Goal: Task Accomplishment & Management: Manage account settings

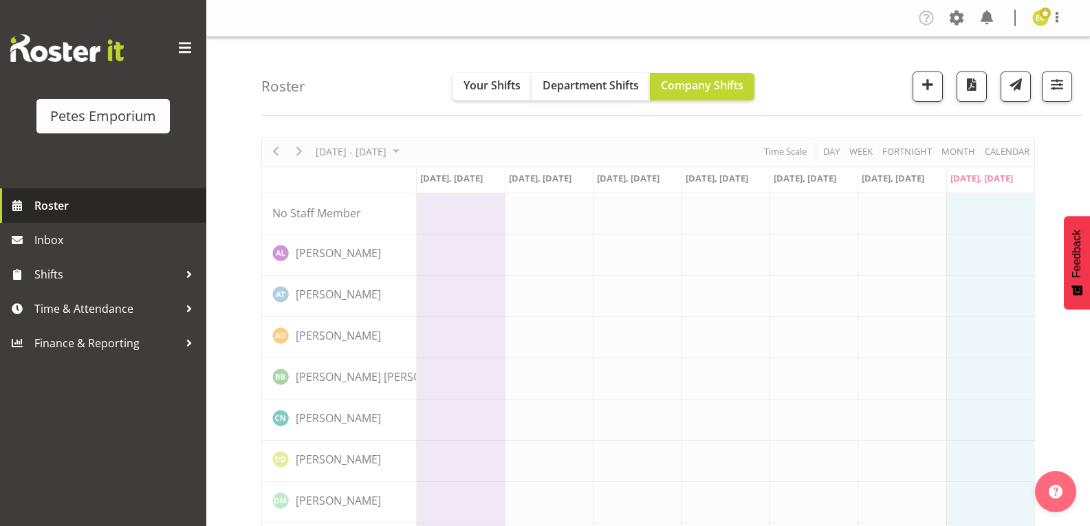
click at [45, 204] on span "Roster" at bounding box center [116, 205] width 165 height 21
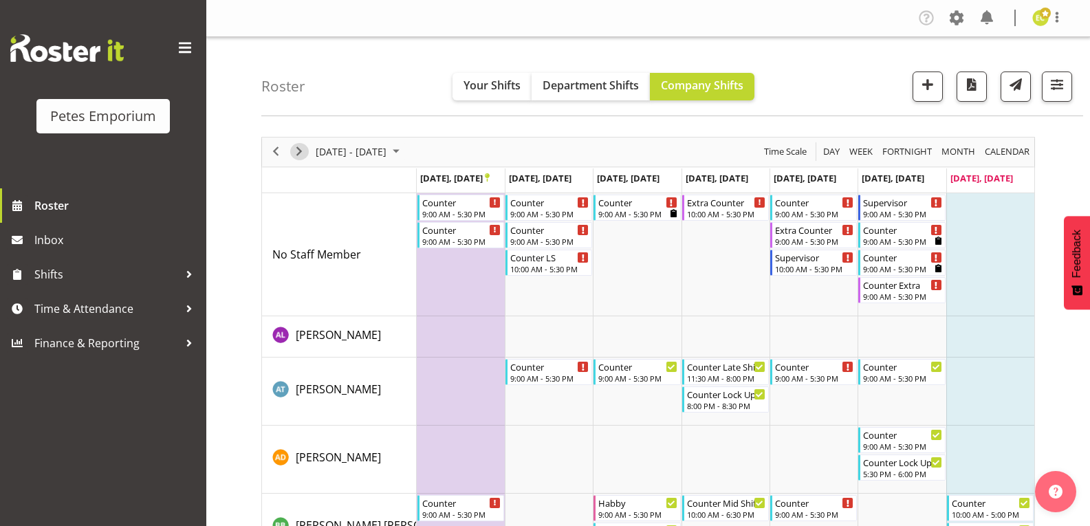
click at [294, 151] on span "Next" at bounding box center [299, 151] width 17 height 17
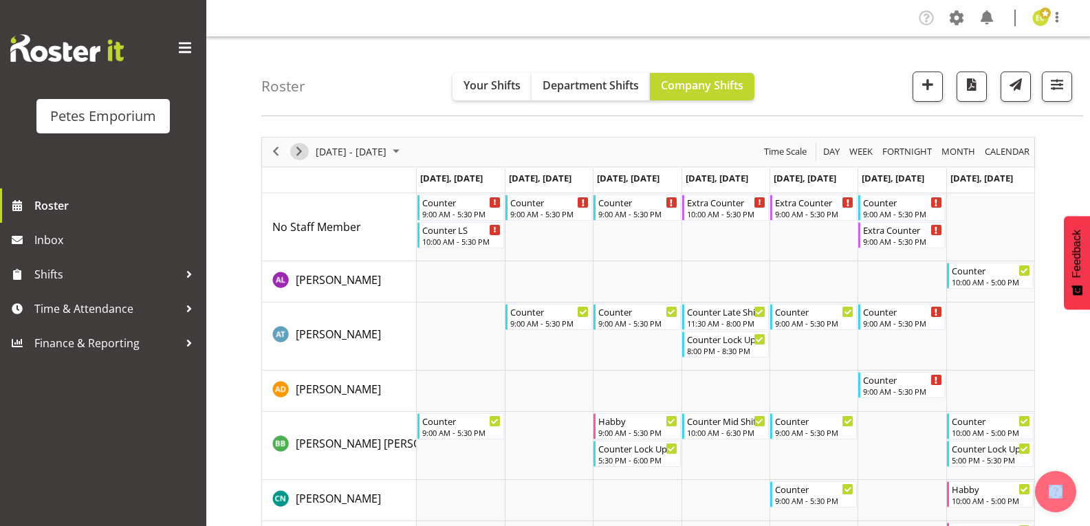
click at [301, 146] on span "Next" at bounding box center [299, 151] width 17 height 17
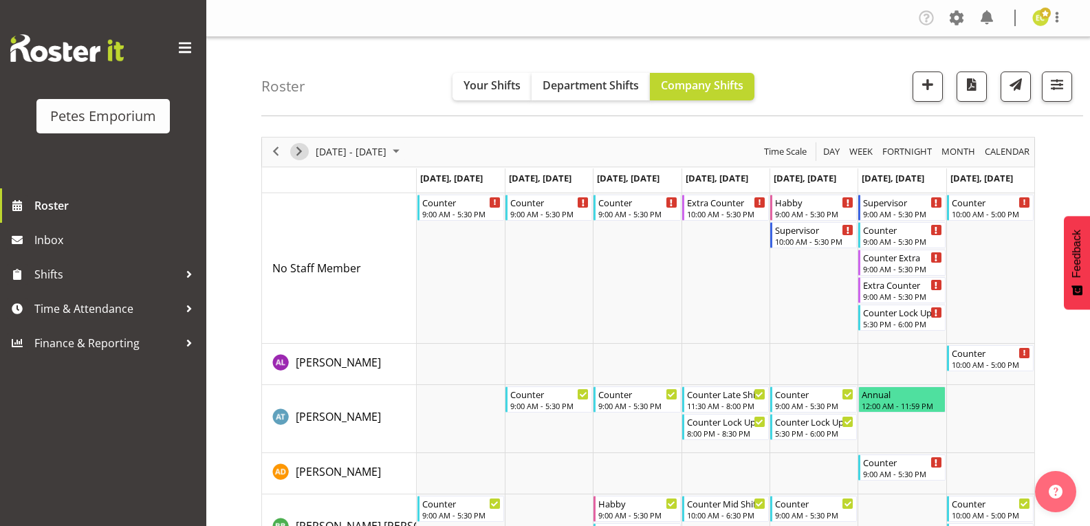
click at [301, 151] on span "Next" at bounding box center [299, 151] width 17 height 17
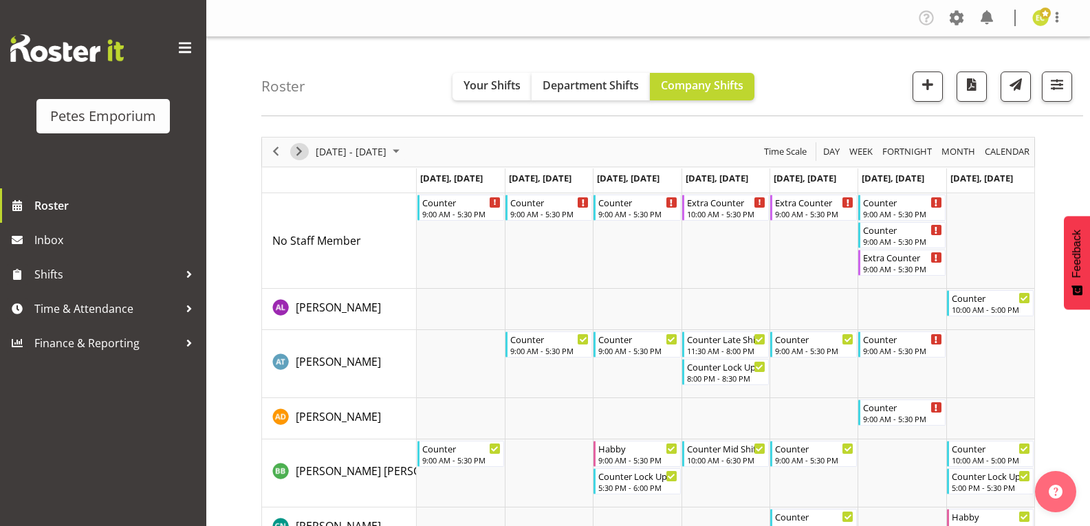
click at [298, 153] on span "Next" at bounding box center [299, 151] width 17 height 17
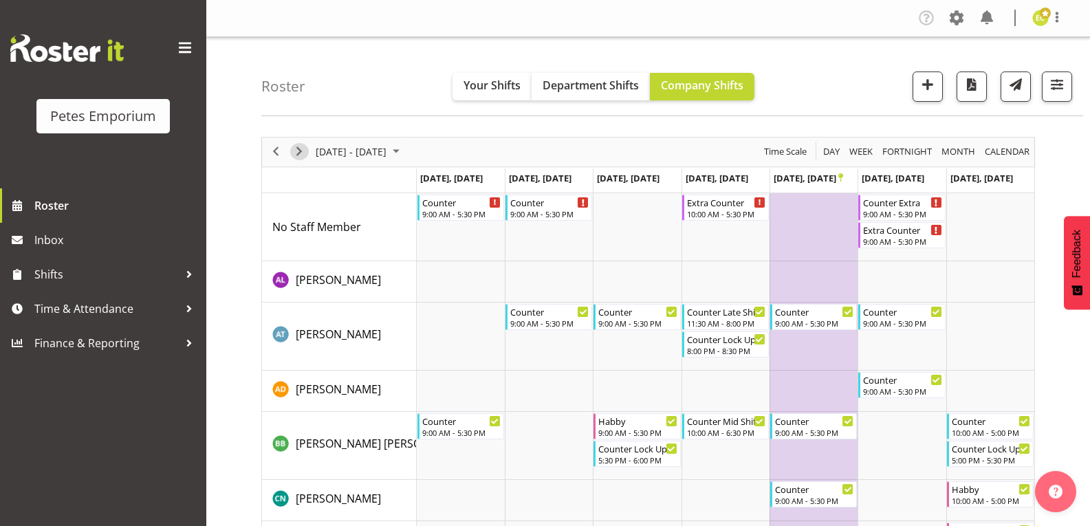
click at [300, 151] on span "Next" at bounding box center [299, 151] width 17 height 17
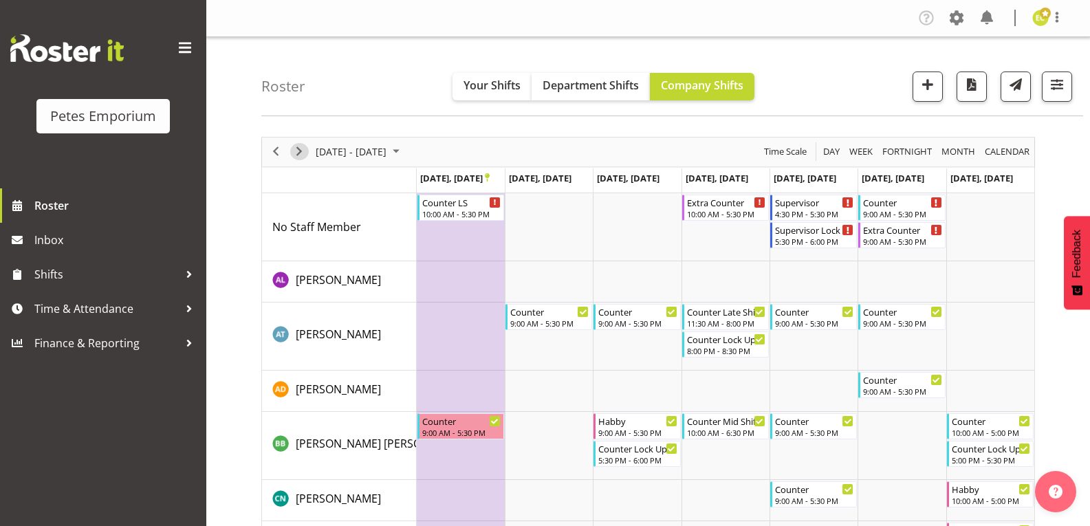
click at [300, 152] on span "Next" at bounding box center [299, 151] width 17 height 17
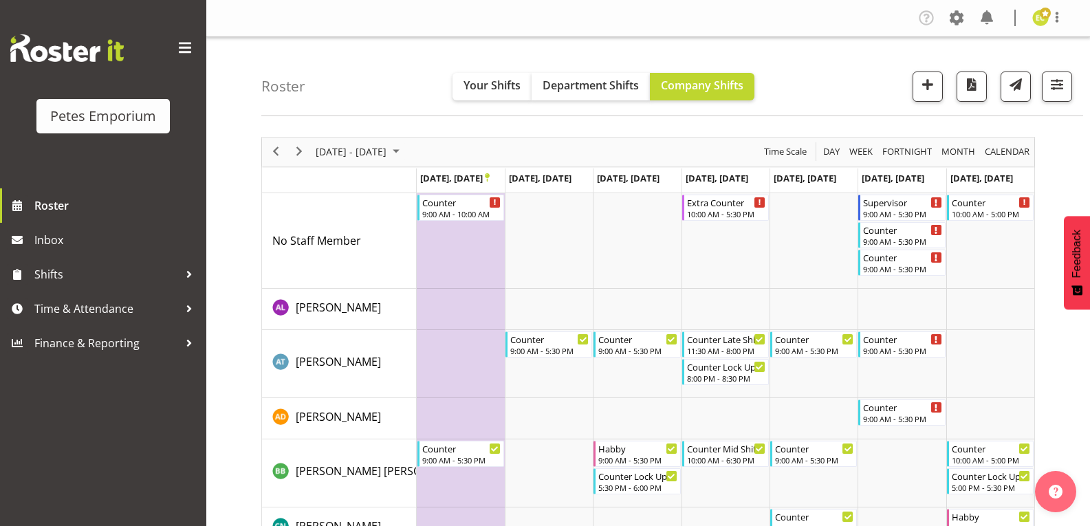
click at [301, 153] on span "Next" at bounding box center [299, 151] width 17 height 17
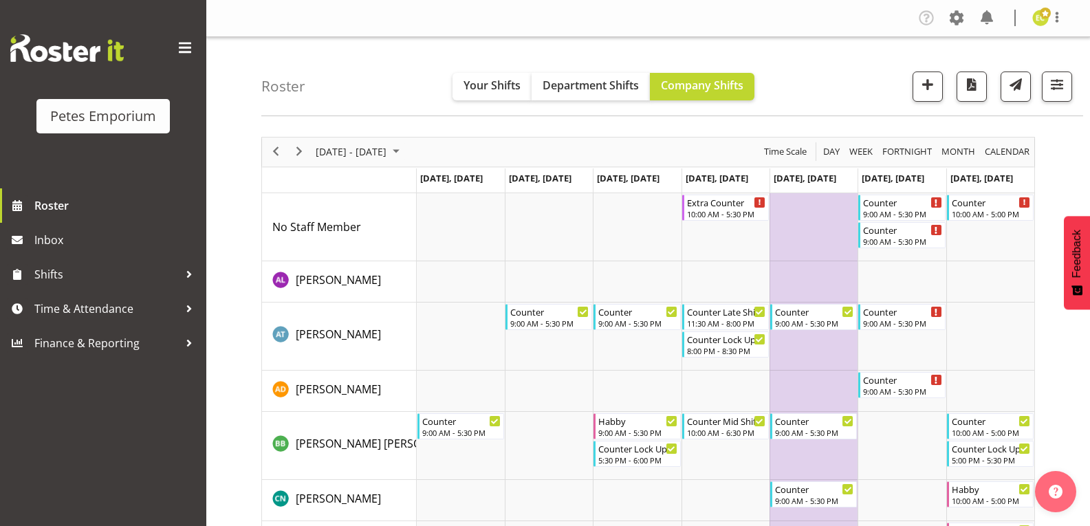
click at [301, 153] on span "Next" at bounding box center [299, 151] width 17 height 17
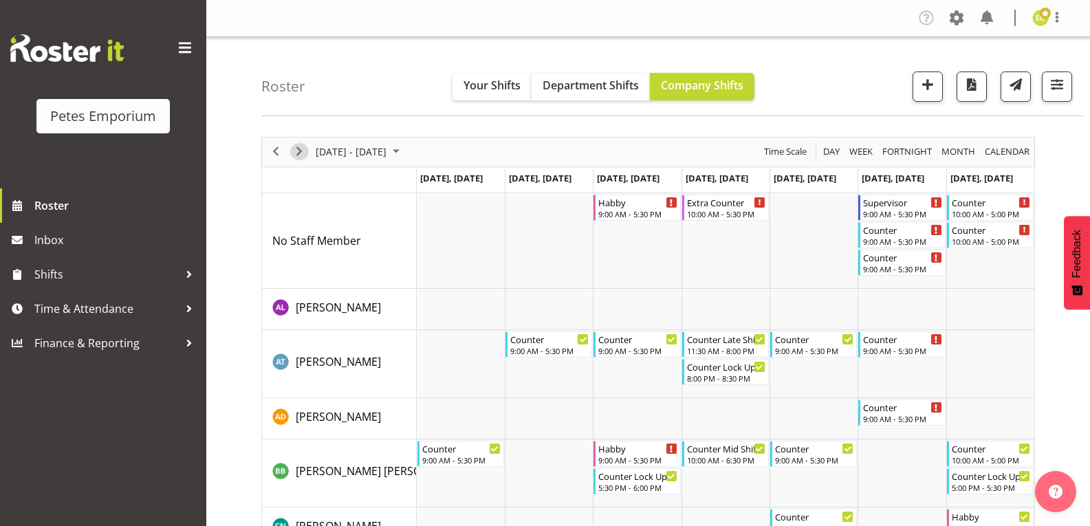
click at [301, 153] on span "Next" at bounding box center [299, 151] width 17 height 17
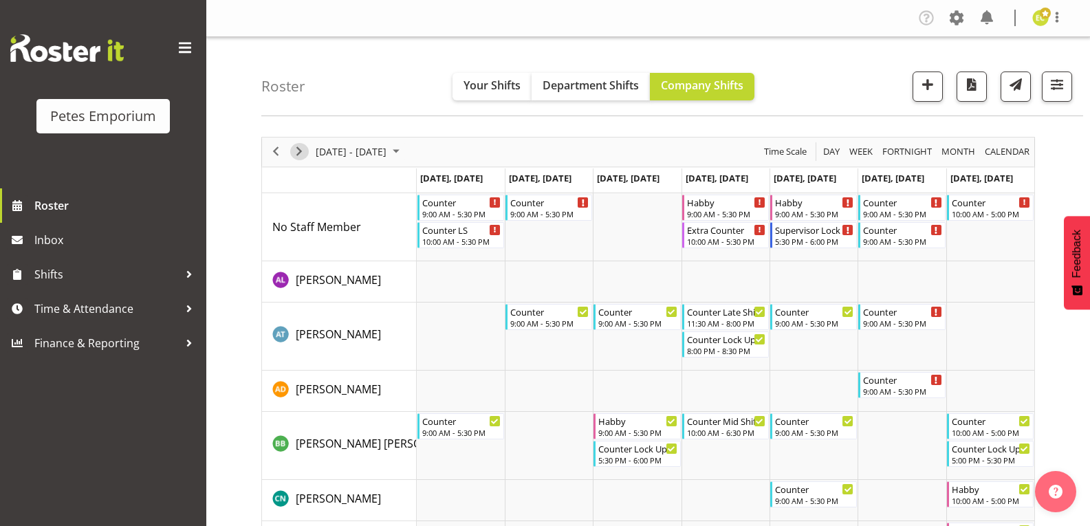
click at [301, 153] on span "Next" at bounding box center [299, 151] width 17 height 17
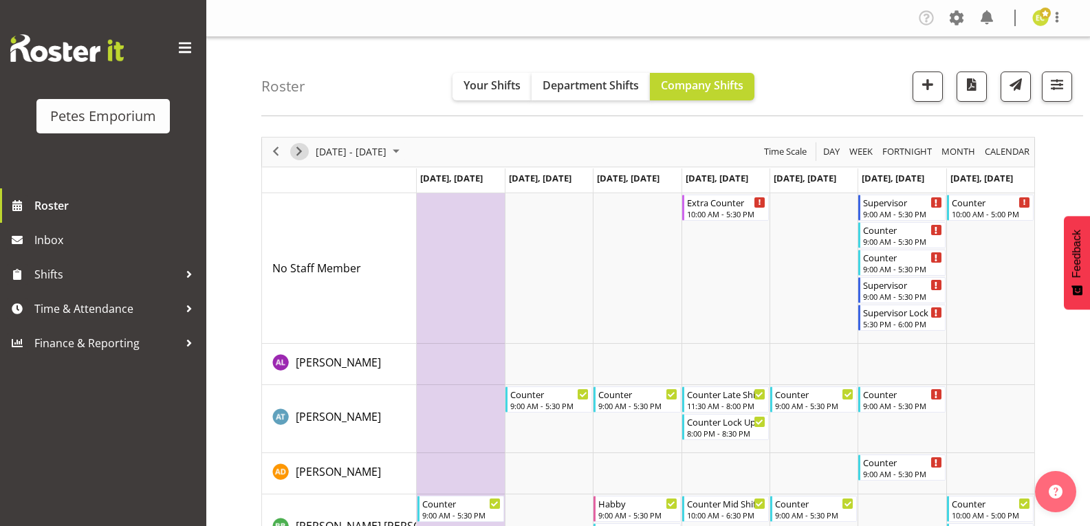
click at [303, 155] on span "Next" at bounding box center [299, 151] width 17 height 17
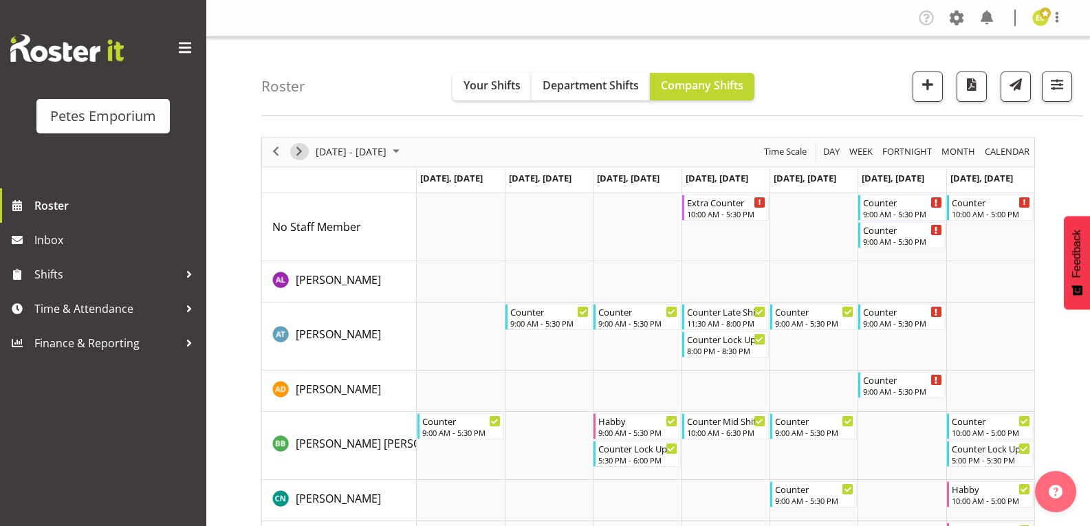
click at [306, 157] on span "Next" at bounding box center [299, 151] width 17 height 17
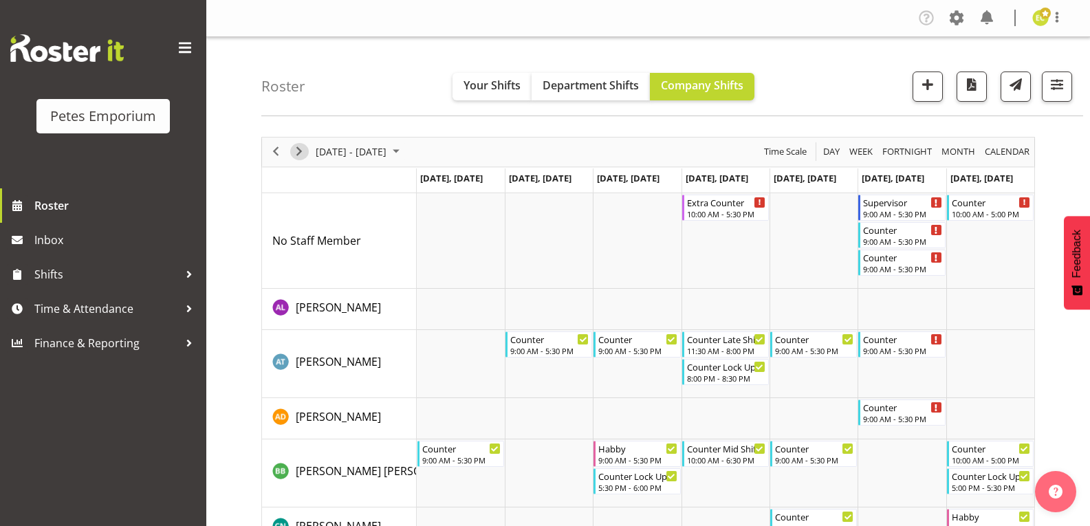
click at [299, 152] on span "Next" at bounding box center [299, 151] width 17 height 17
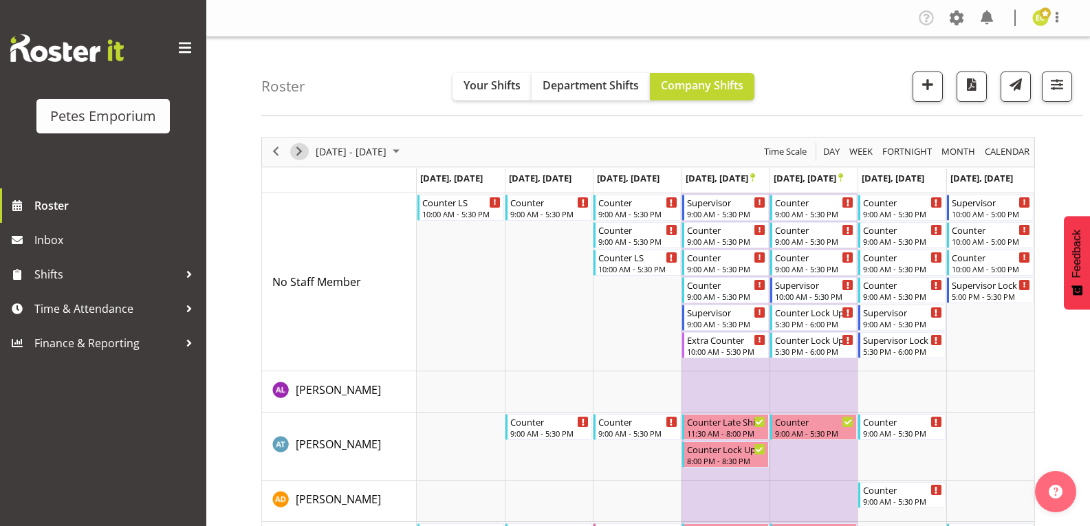
click at [297, 151] on span "Next" at bounding box center [299, 151] width 17 height 17
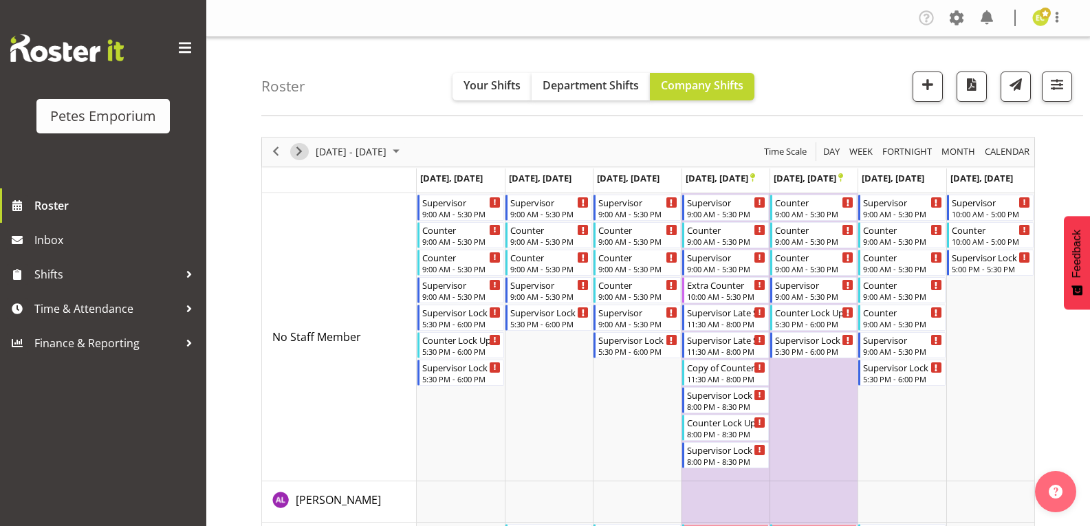
click at [297, 150] on span "Next" at bounding box center [299, 151] width 17 height 17
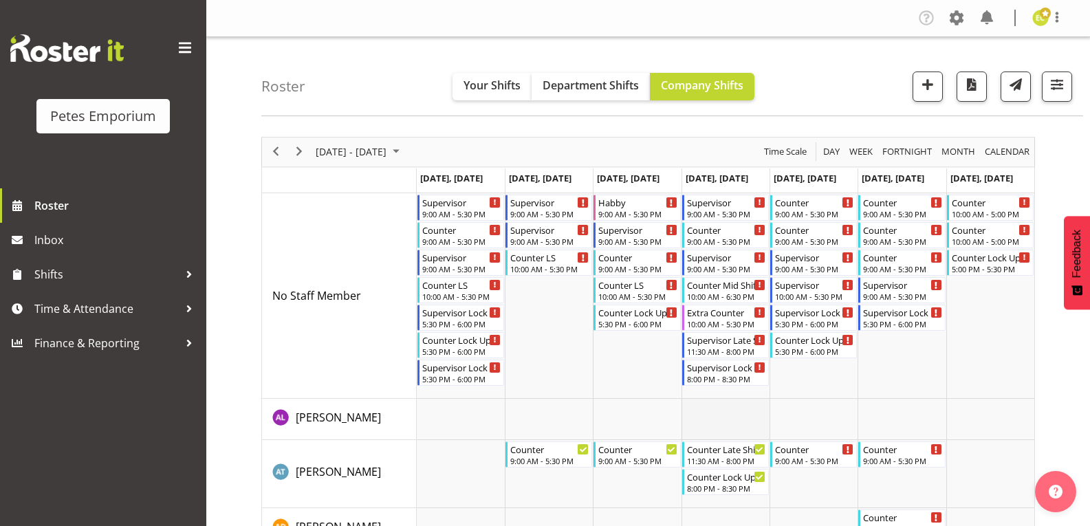
scroll to position [138, 0]
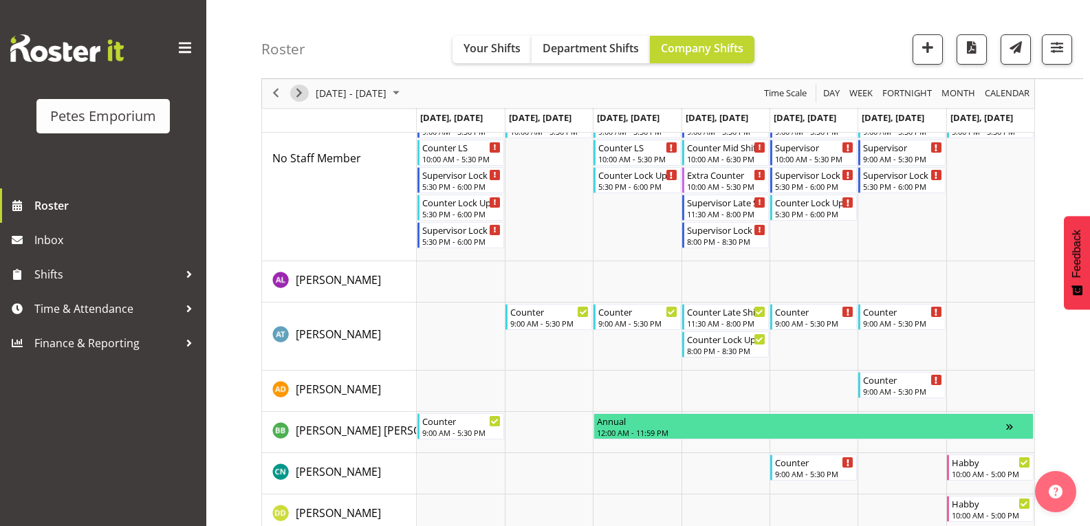
click at [300, 94] on span "Next" at bounding box center [299, 93] width 17 height 17
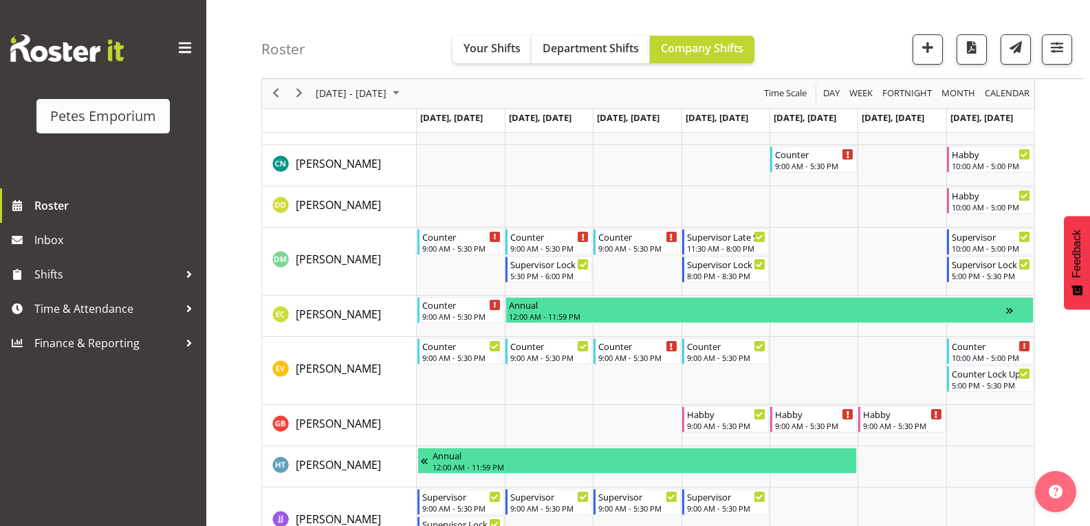
scroll to position [481, 0]
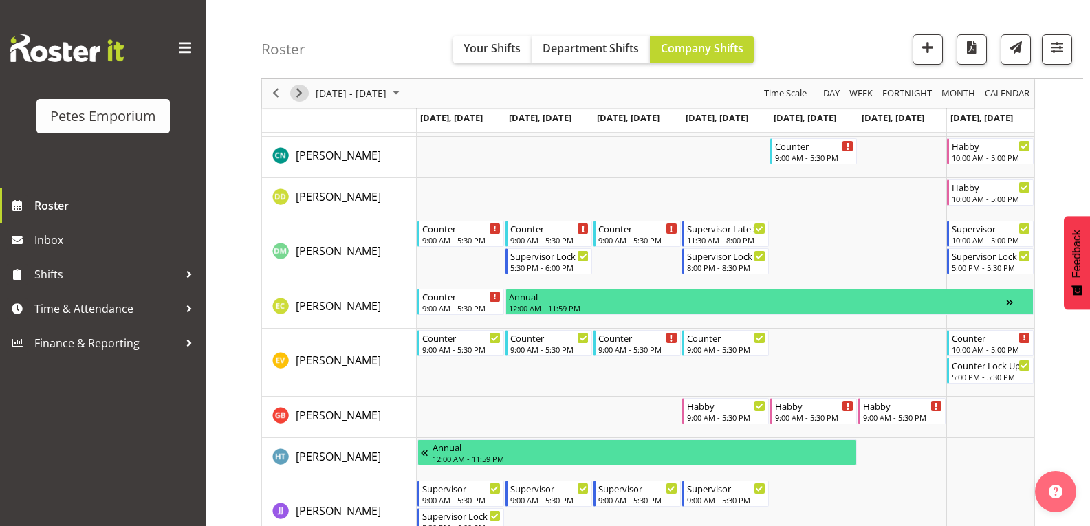
click at [301, 94] on span "Next" at bounding box center [299, 93] width 17 height 17
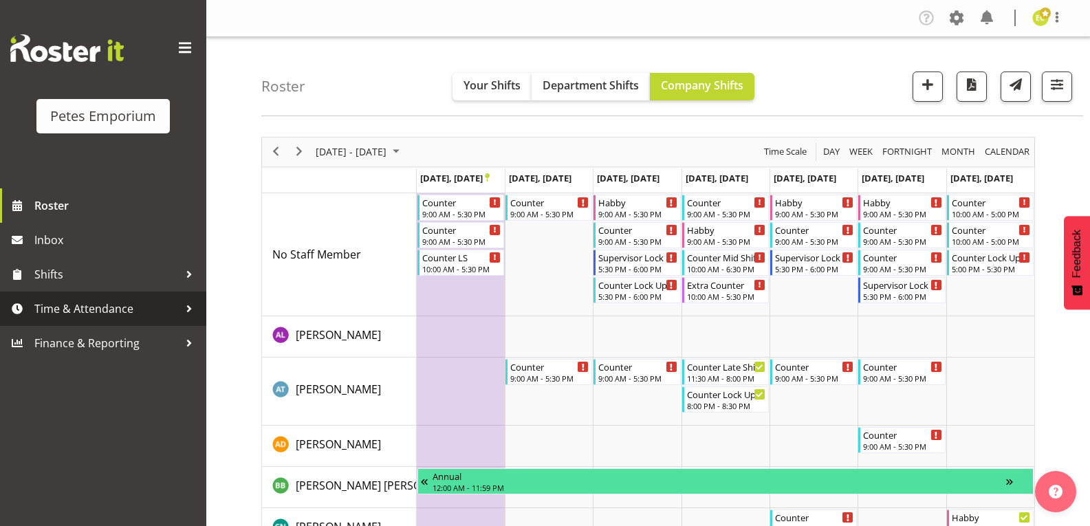
click at [88, 311] on span "Time & Attendance" at bounding box center [106, 308] width 144 height 21
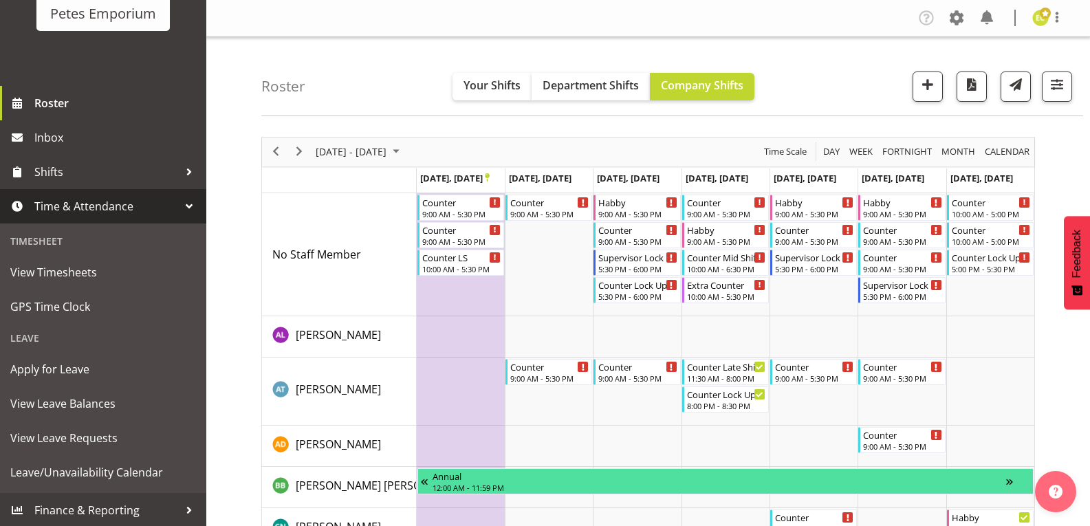
scroll to position [104, 0]
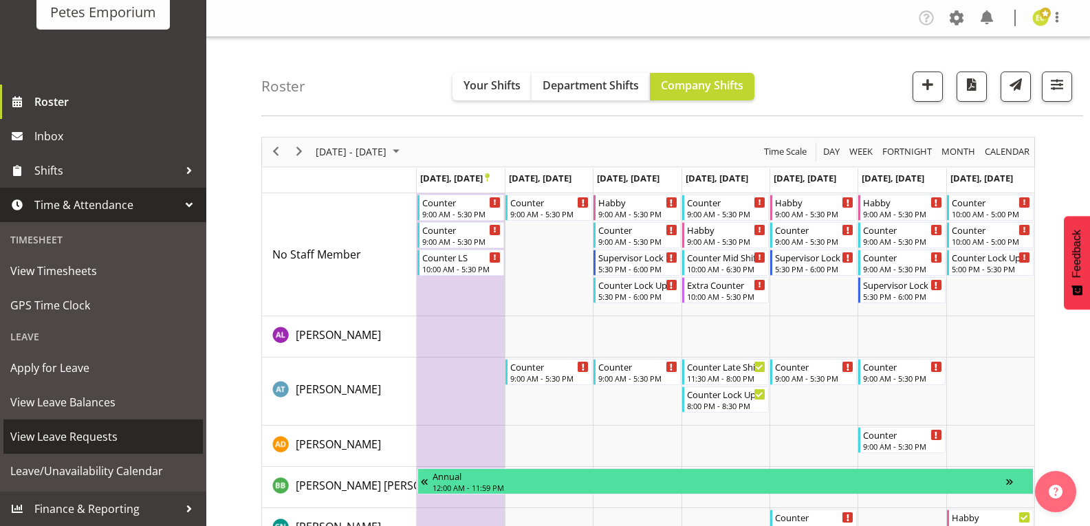
click at [104, 434] on span "View Leave Requests" at bounding box center [103, 436] width 186 height 21
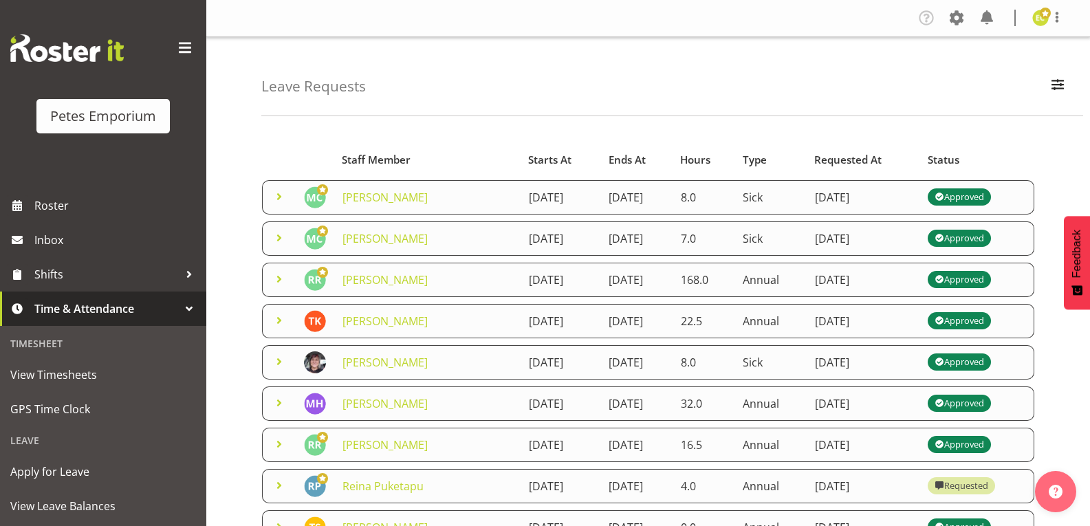
click at [280, 199] on span at bounding box center [279, 196] width 17 height 17
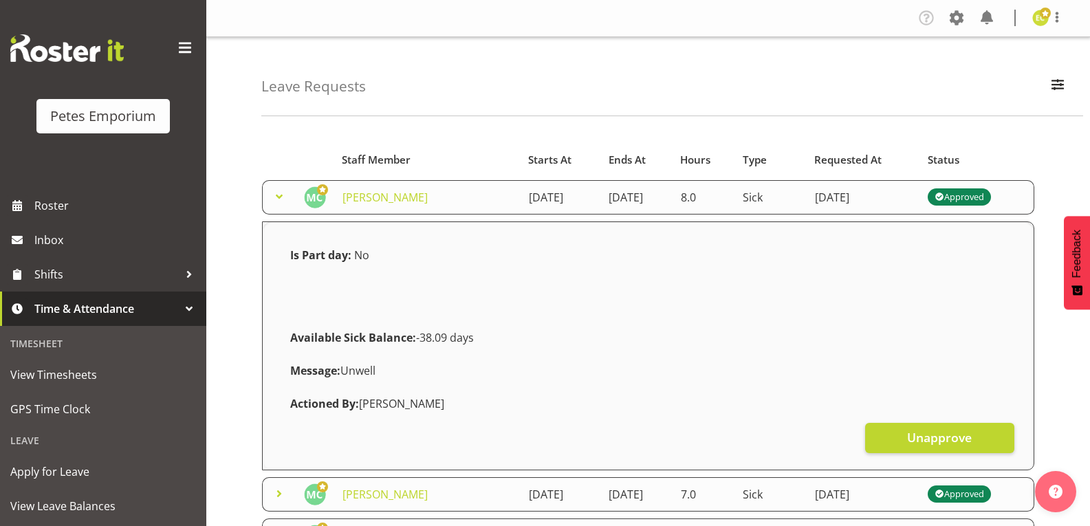
click at [277, 204] on span at bounding box center [279, 196] width 17 height 17
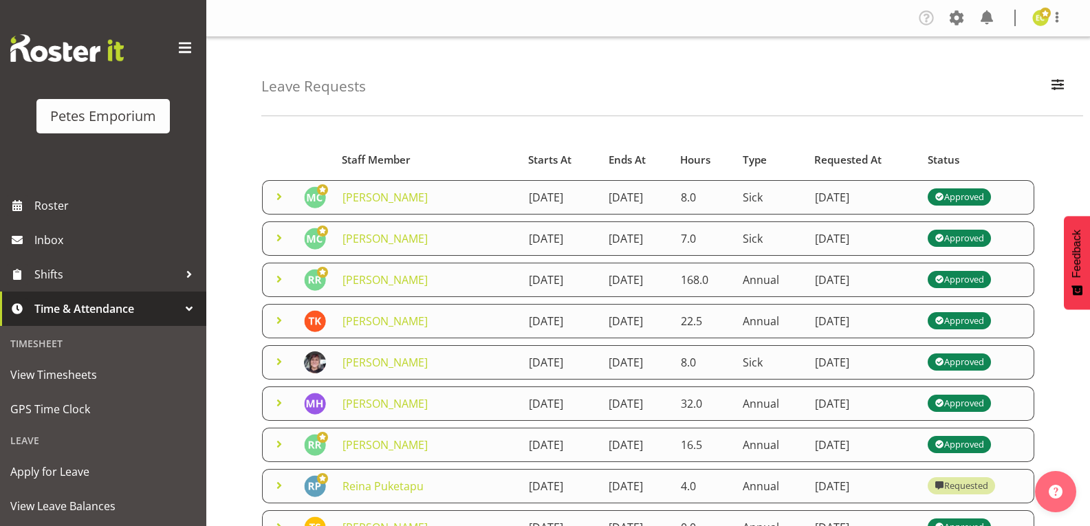
click at [280, 287] on span at bounding box center [279, 279] width 17 height 17
